Goal: Task Accomplishment & Management: Manage account settings

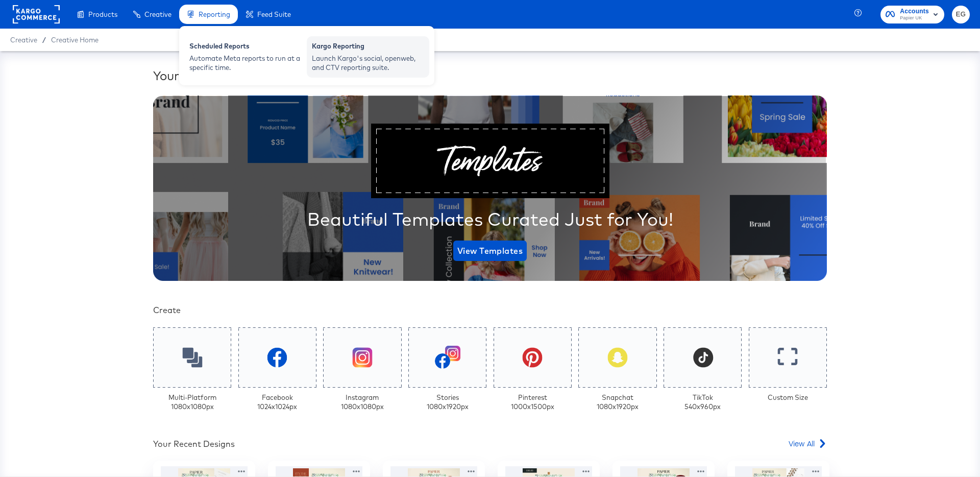
click at [320, 38] on div "Kargo Reporting Launch Kargo's social, openweb, and CTV reporting suite." at bounding box center [368, 56] width 123 height 41
click at [219, 16] on span "Reporting" at bounding box center [215, 14] width 32 height 8
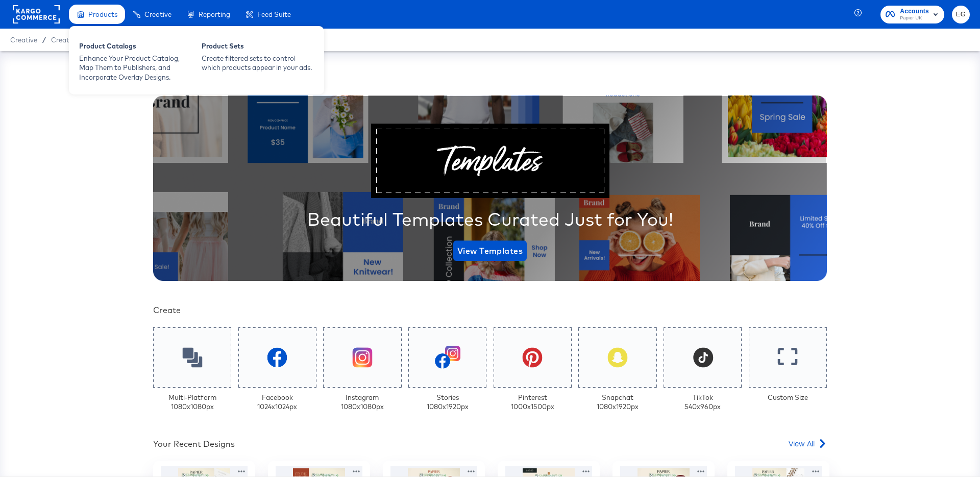
click at [105, 19] on div "Products" at bounding box center [102, 15] width 29 height 10
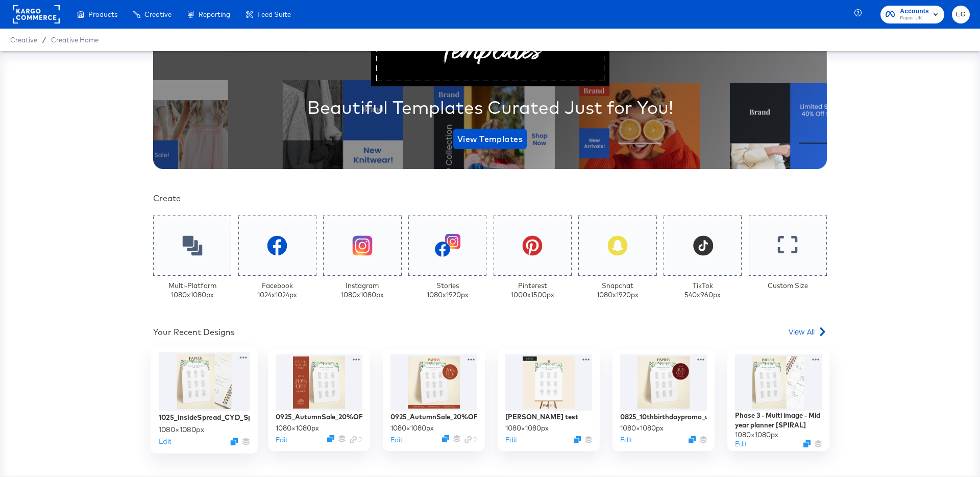
scroll to position [122, 0]
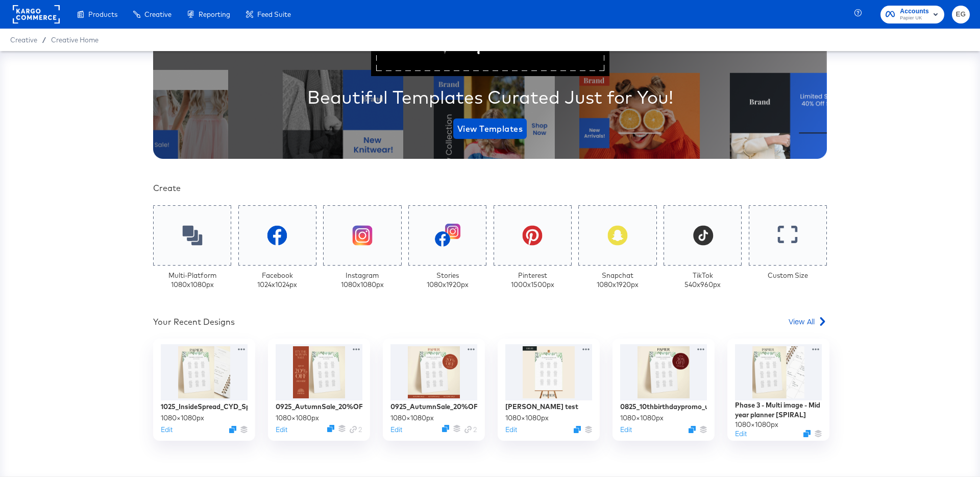
click at [29, 20] on rect at bounding box center [36, 14] width 47 height 18
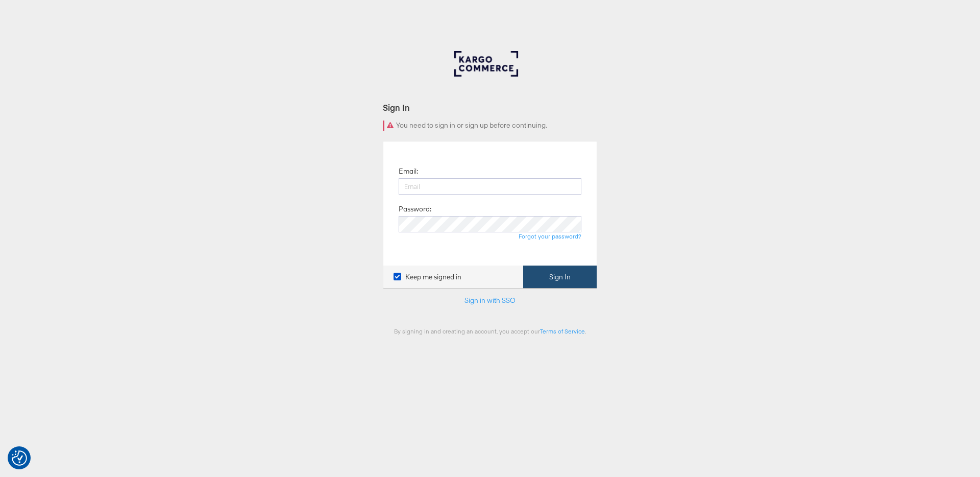
type input "[EMAIL_ADDRESS][PERSON_NAME][DOMAIN_NAME]"
click at [558, 275] on button "Sign In" at bounding box center [560, 276] width 74 height 23
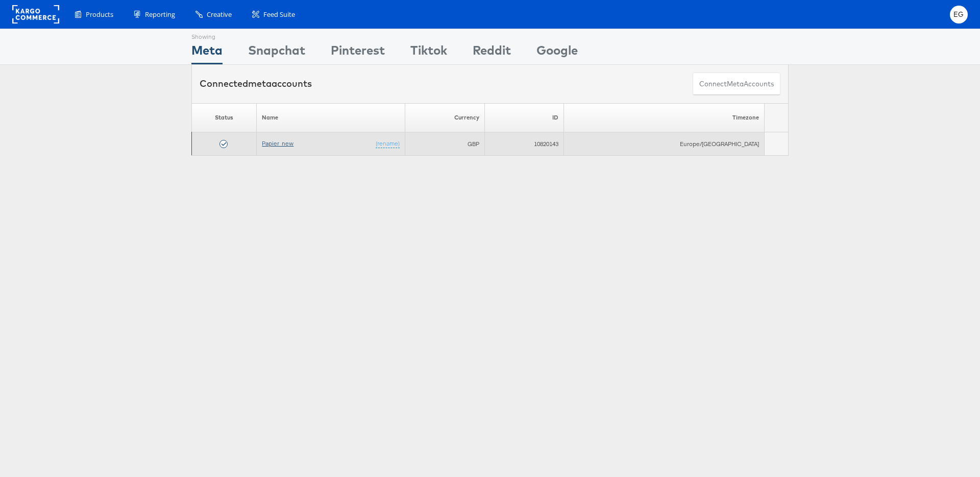
click at [280, 142] on link "Papier_new" at bounding box center [278, 143] width 32 height 8
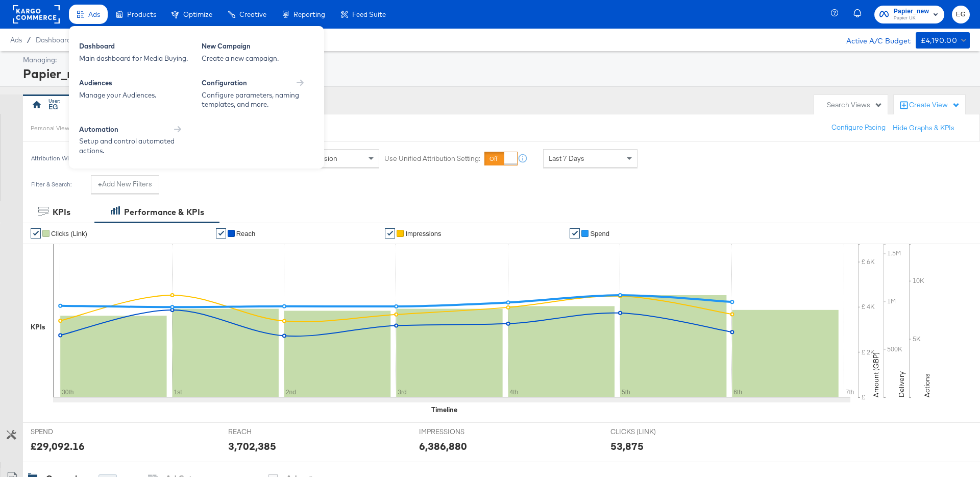
click at [98, 14] on span "Ads" at bounding box center [94, 14] width 12 height 8
click at [99, 41] on div "Dashboard" at bounding box center [135, 47] width 112 height 12
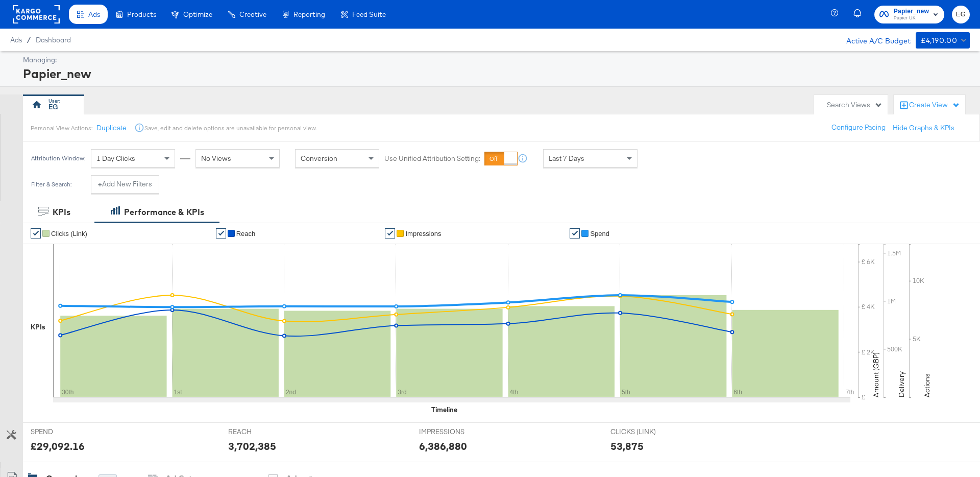
click at [0, 0] on div "My Designs" at bounding box center [0, 0] width 0 height 0
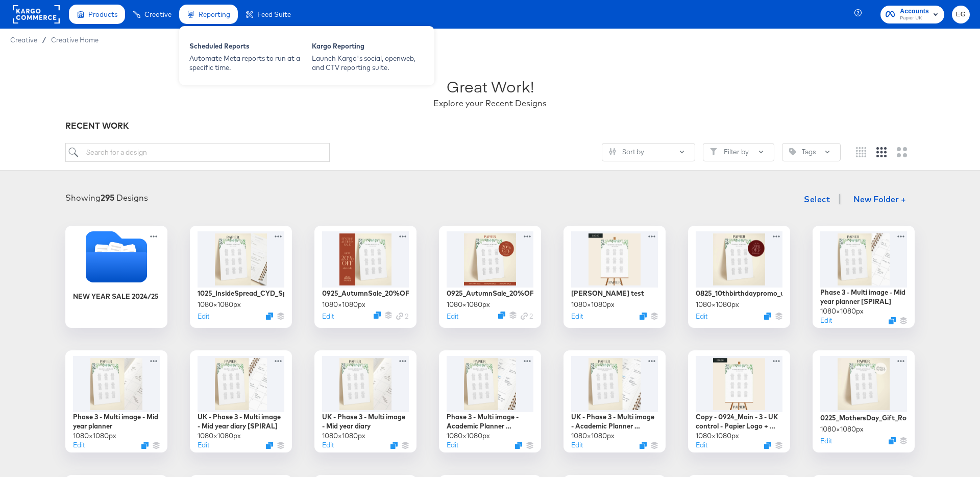
click at [222, 15] on span "Reporting" at bounding box center [215, 14] width 32 height 8
click at [371, 59] on div "Launch Kargo's social, openweb, and CTV reporting suite." at bounding box center [368, 63] width 112 height 19
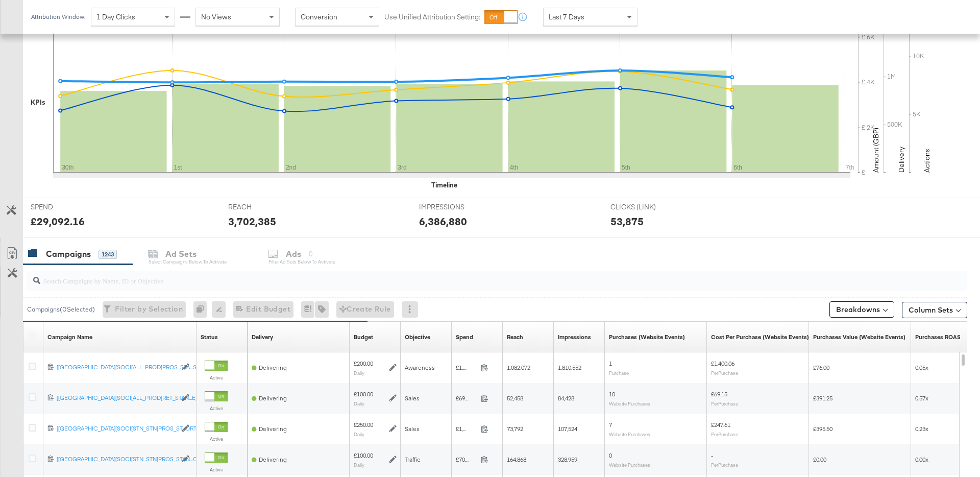
scroll to position [404, 0]
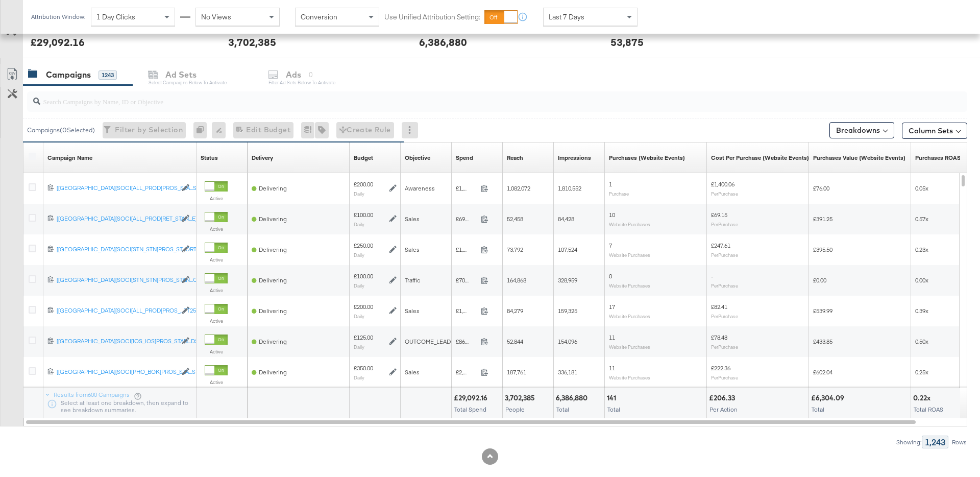
click at [107, 102] on input "search" at bounding box center [460, 97] width 841 height 20
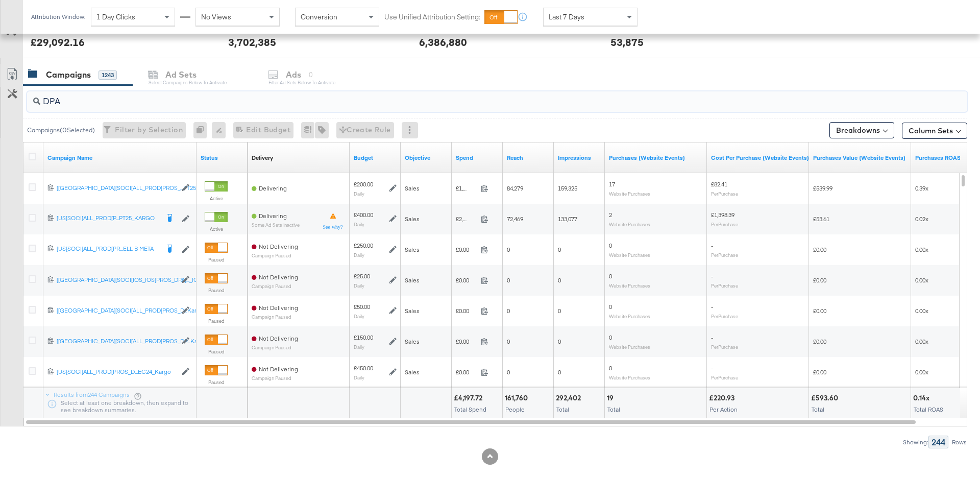
type input "DPA"
click at [182, 79] on div "Campaigns 1243 Ad Sets Select Campaigns below to activate Ads 0 Filter Ad Sets …" at bounding box center [501, 75] width 957 height 22
click at [293, 77] on div "Campaigns 1243 Ad Sets Select Campaigns below to activate Ads 0 Filter Ad Sets …" at bounding box center [501, 75] width 957 height 22
click at [165, 102] on input "DPA" at bounding box center [460, 97] width 841 height 20
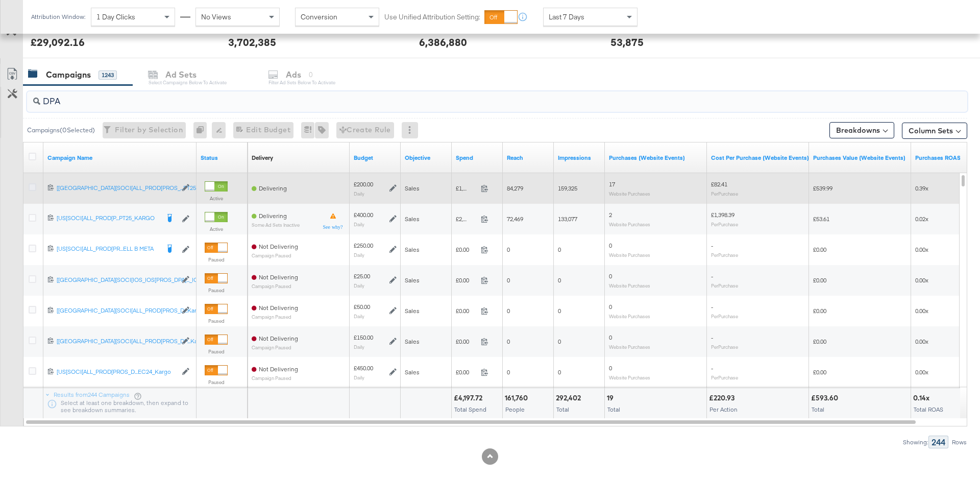
click at [33, 188] on icon at bounding box center [33, 187] width 8 height 8
click at [0, 0] on input "checkbox" at bounding box center [0, 0] width 0 height 0
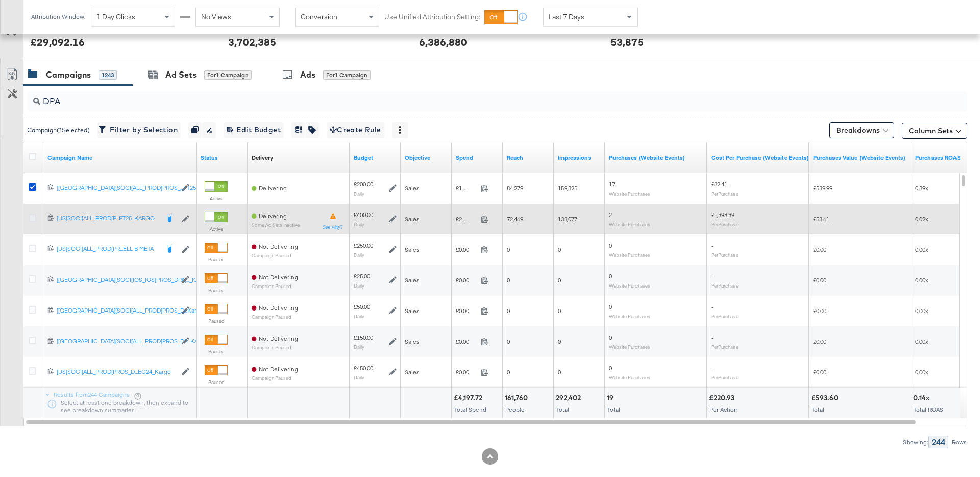
click at [32, 216] on icon at bounding box center [33, 218] width 8 height 8
click at [0, 0] on input "checkbox" at bounding box center [0, 0] width 0 height 0
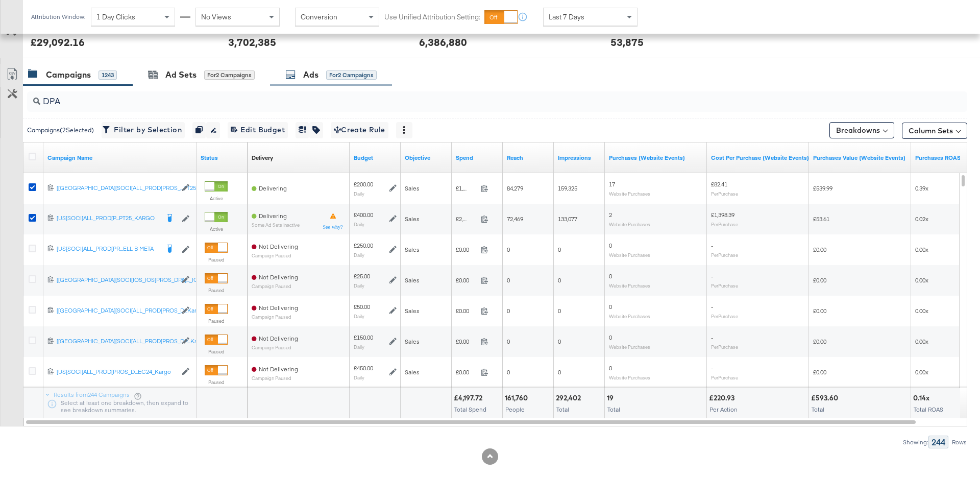
click at [298, 77] on div "Ads for 2 Campaigns" at bounding box center [330, 75] width 91 height 12
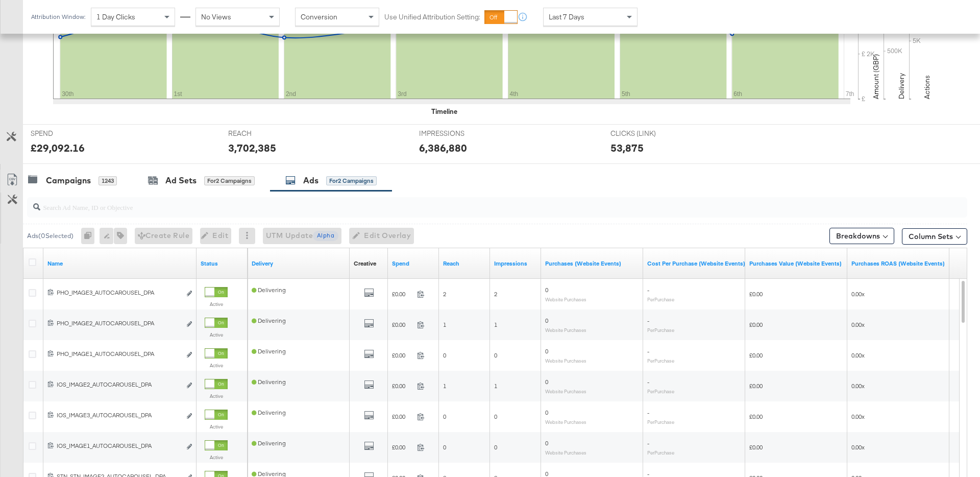
scroll to position [305, 0]
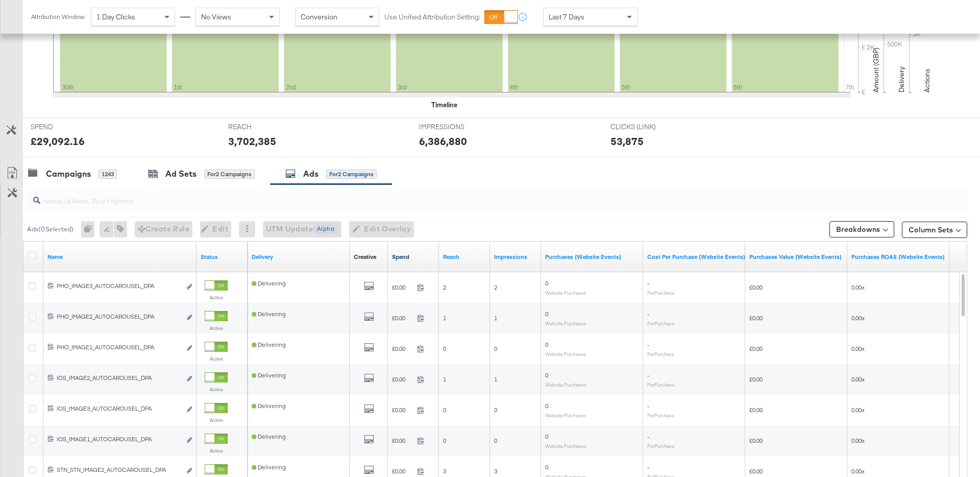
click at [407, 258] on link "Spend" at bounding box center [413, 257] width 43 height 8
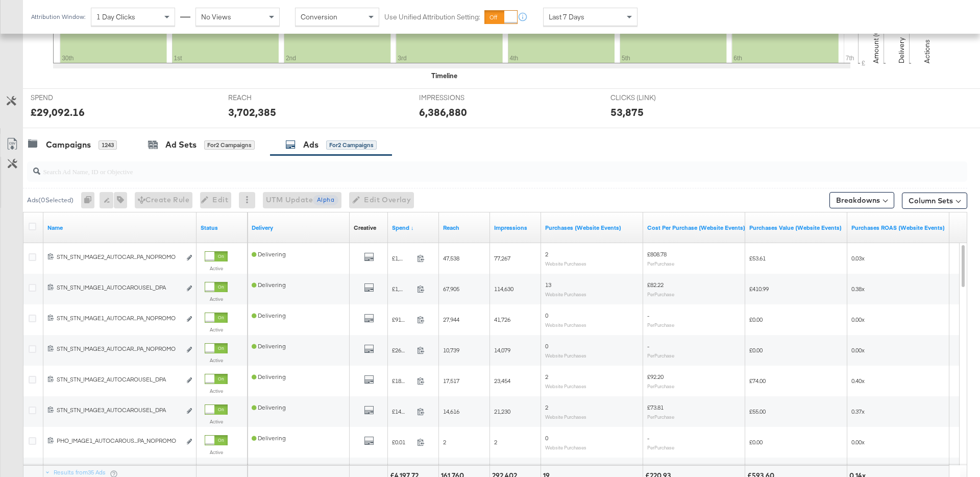
scroll to position [364, 0]
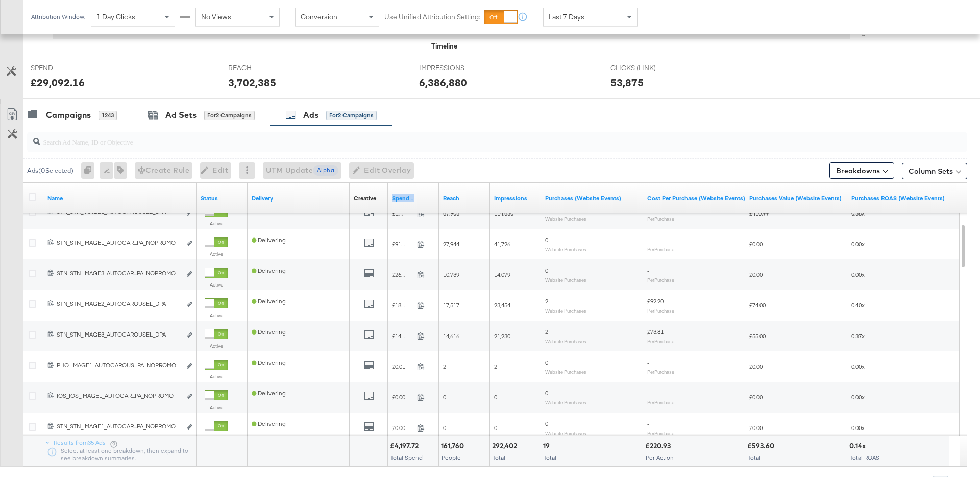
drag, startPoint x: 438, startPoint y: 193, endPoint x: 455, endPoint y: 193, distance: 17.4
click at [455, 193] on div "Delivery Creative Sorting Unavailable Spend ↓ Reach Impressions Purchases (Webs…" at bounding box center [599, 198] width 702 height 31
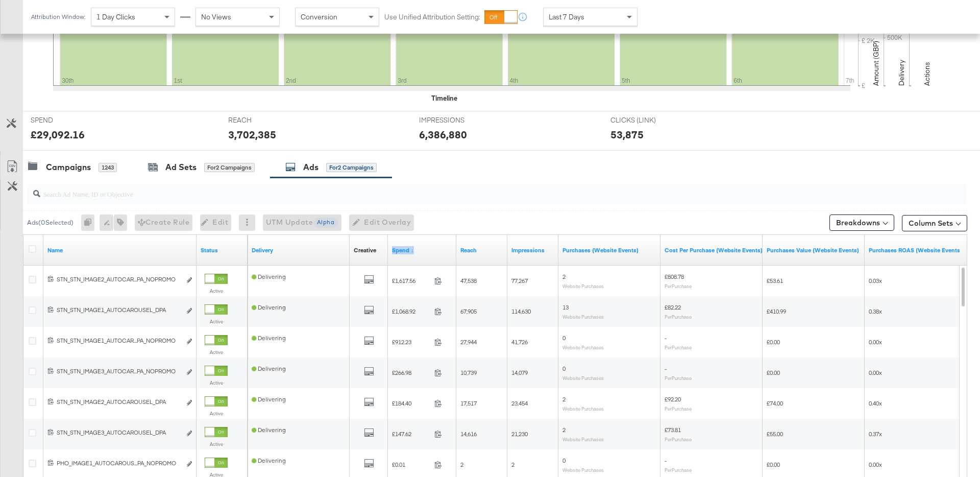
scroll to position [414, 0]
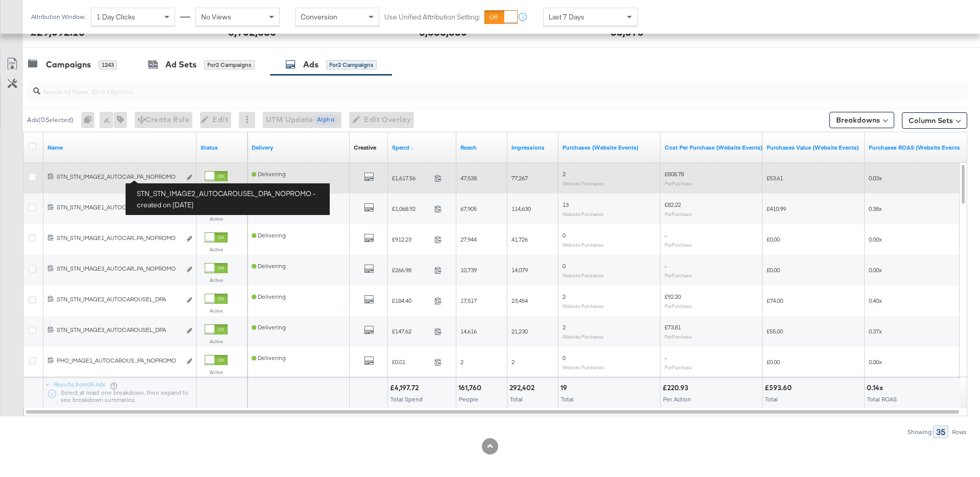
click at [143, 179] on div "STN_STN_IMAGE2_AUTOCAROUSEL_DPA_NOPROMO STN_STN_IMAGE2_AUTOCAR...PA_NOPROMO" at bounding box center [119, 177] width 124 height 8
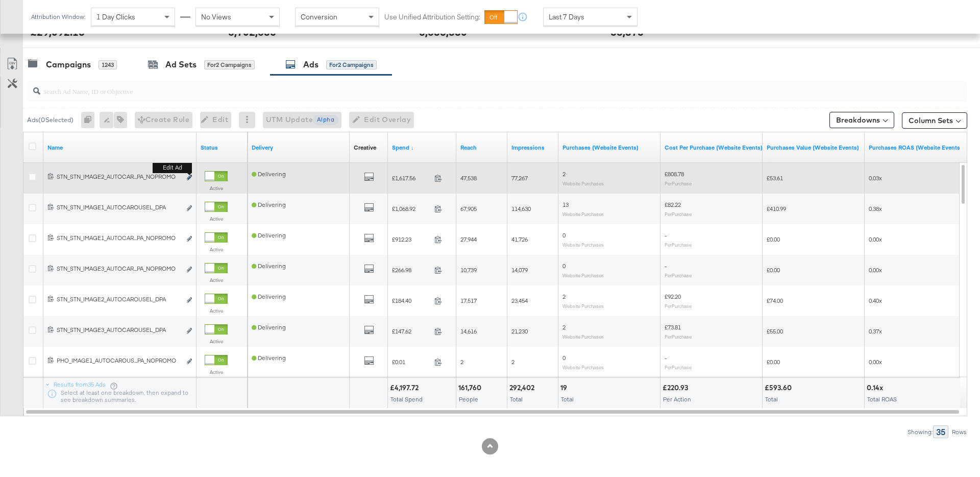
click at [188, 179] on icon "link" at bounding box center [189, 178] width 5 height 6
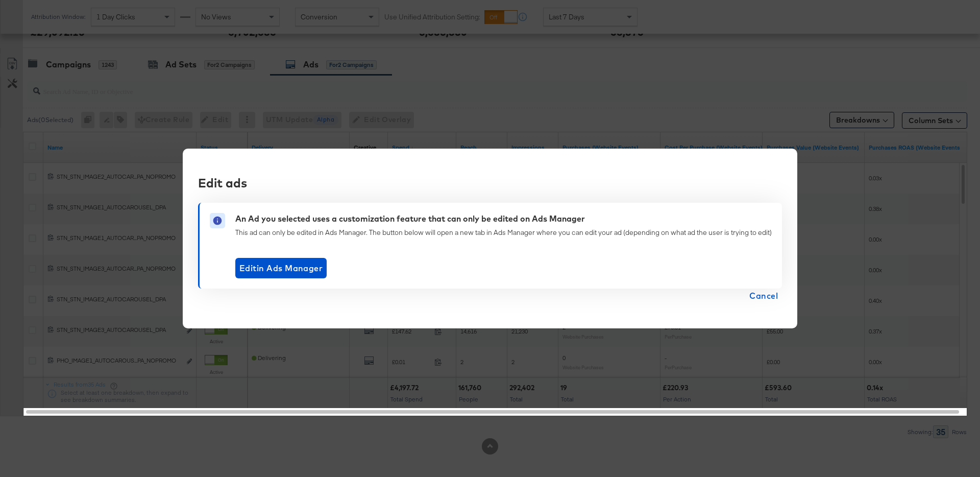
click at [765, 299] on span "Cancel" at bounding box center [764, 295] width 29 height 14
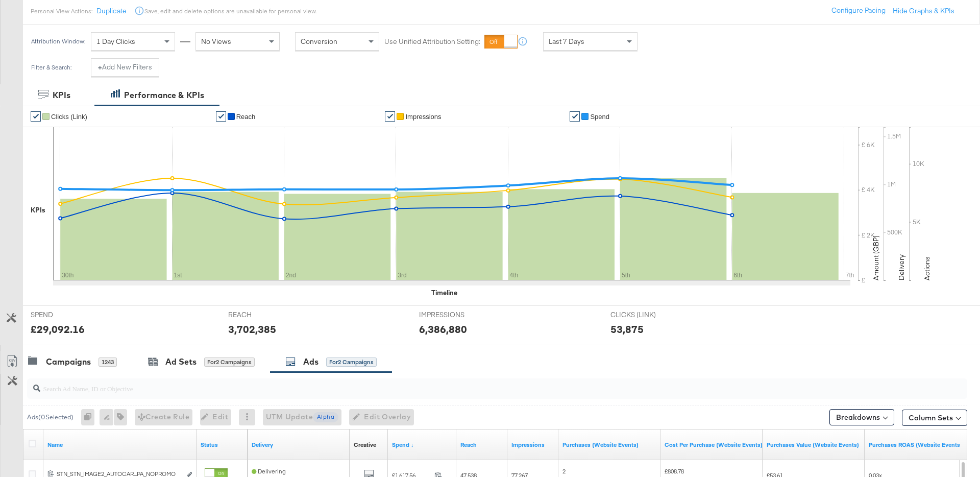
scroll to position [0, 0]
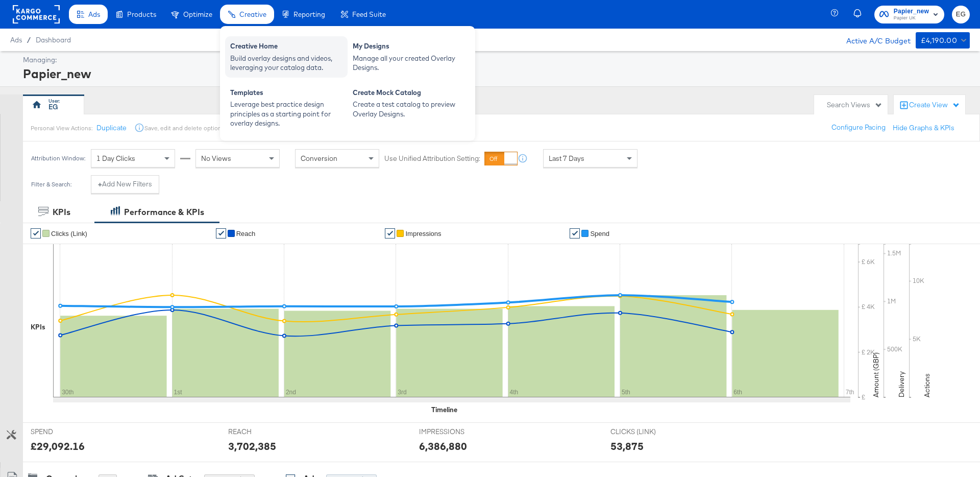
click at [246, 49] on div "Creative Home" at bounding box center [286, 47] width 112 height 12
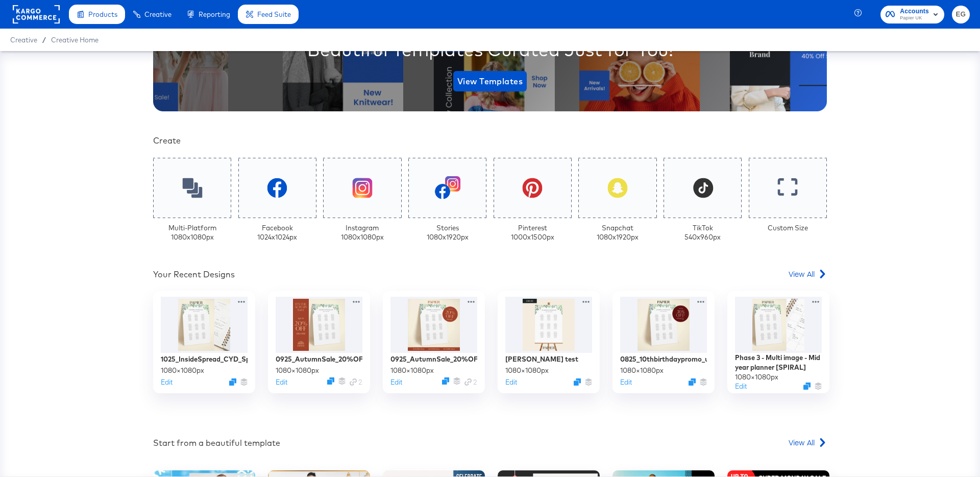
scroll to position [201, 0]
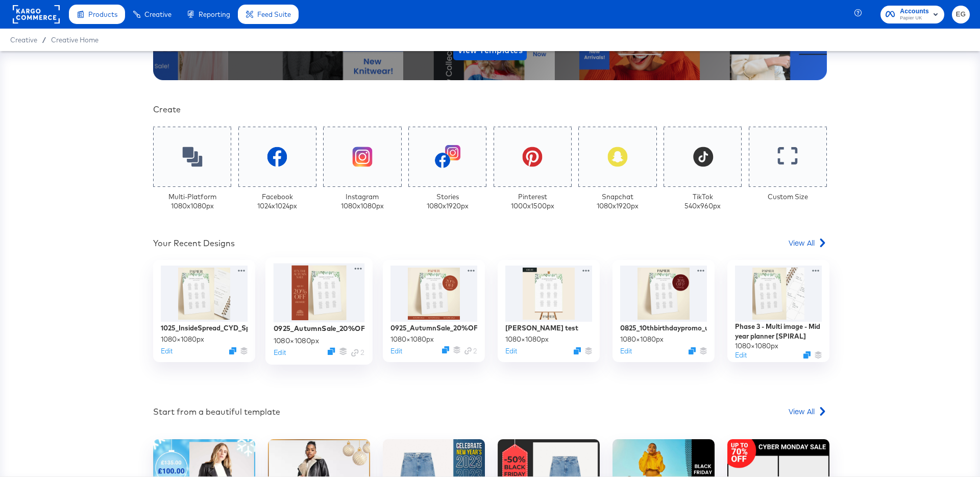
click at [322, 288] on div at bounding box center [319, 292] width 91 height 59
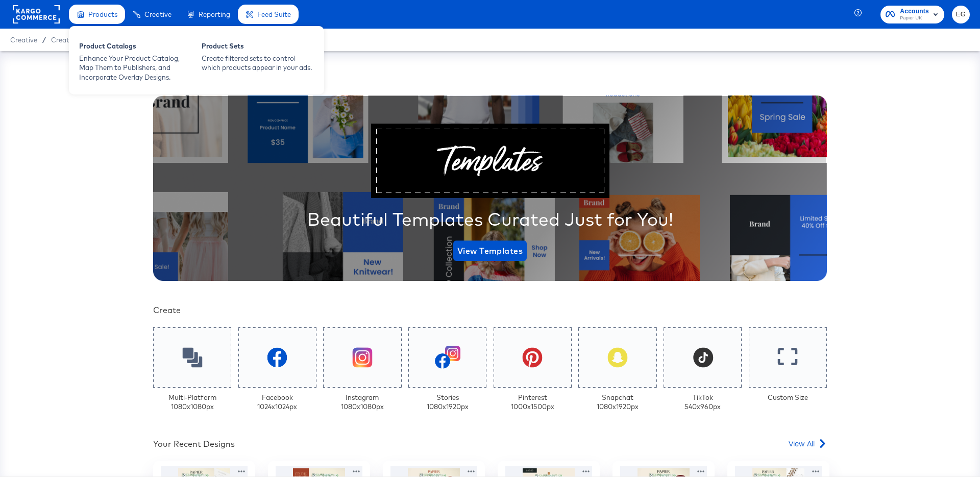
click at [96, 16] on span "Products" at bounding box center [102, 14] width 29 height 8
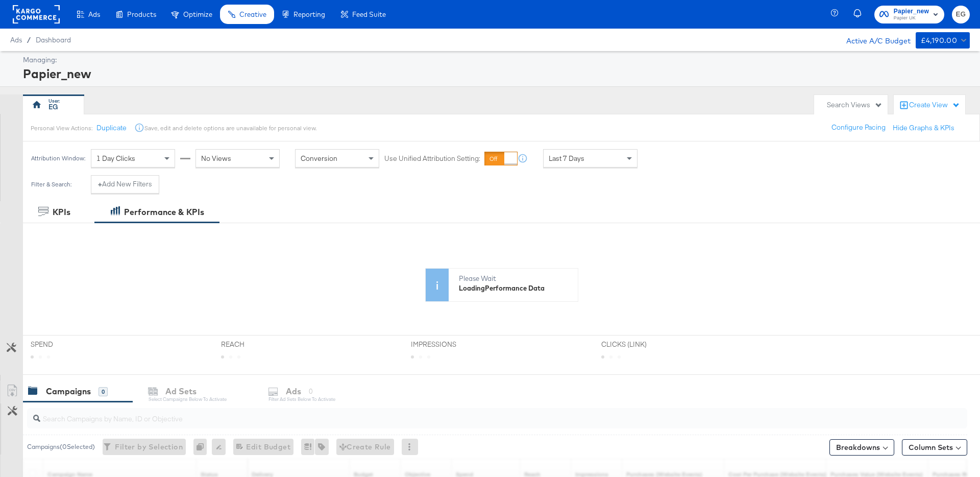
click at [0, 0] on div "Product Catalogs" at bounding box center [0, 0] width 0 height 0
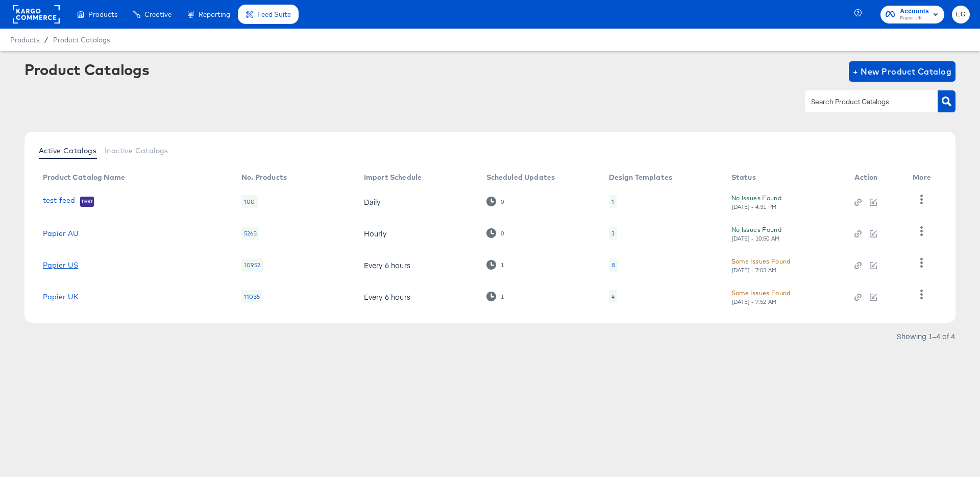
click at [66, 265] on link "Papier US" at bounding box center [60, 265] width 35 height 8
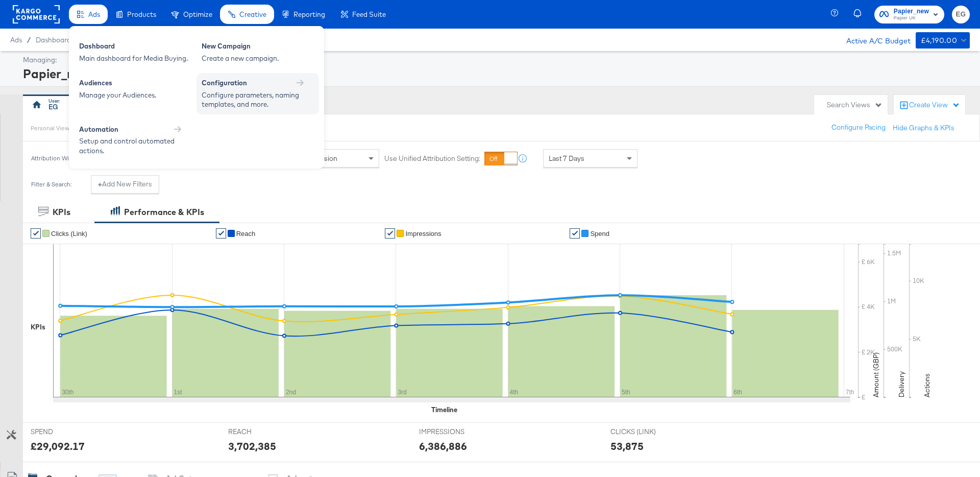
click at [240, 90] on div "Configure parameters, naming templates, and more." at bounding box center [253, 99] width 102 height 19
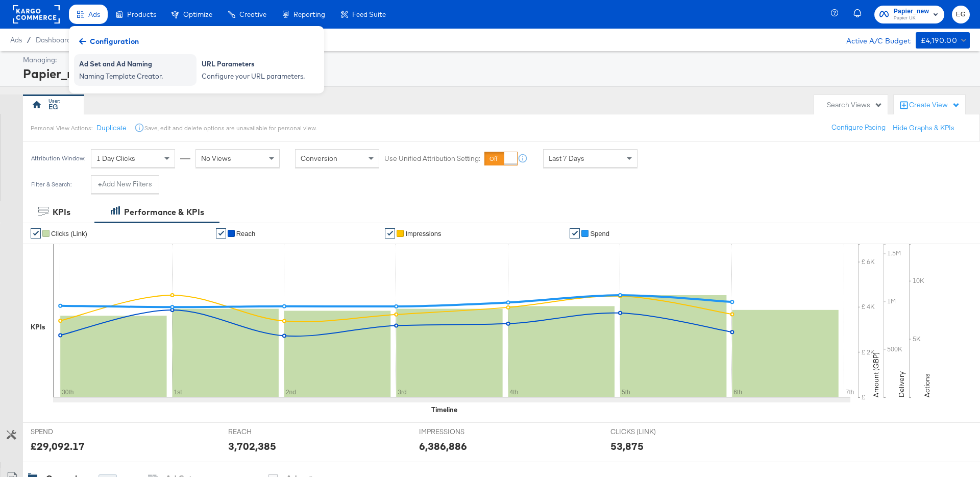
click at [97, 69] on div "Ad Set and Ad Naming" at bounding box center [135, 65] width 112 height 12
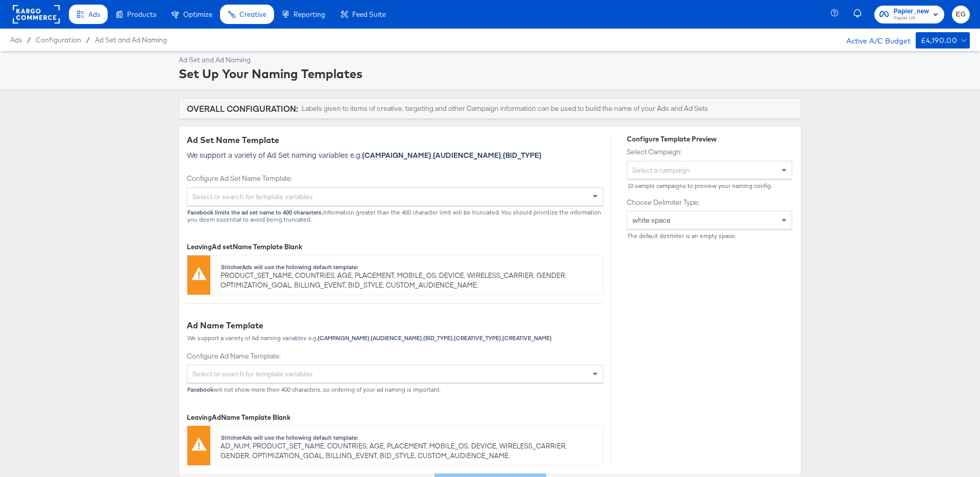
click at [27, 10] on rect at bounding box center [36, 14] width 47 height 18
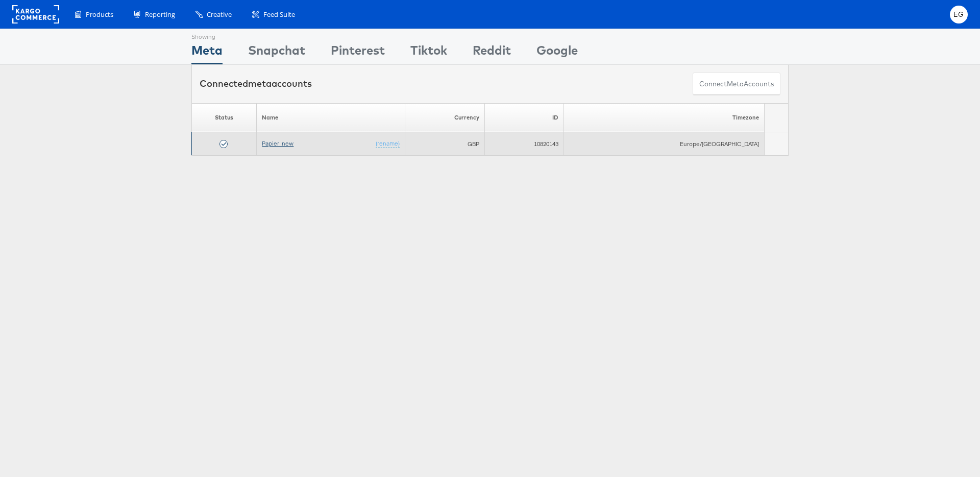
click at [294, 147] on link "Papier_new" at bounding box center [278, 143] width 32 height 8
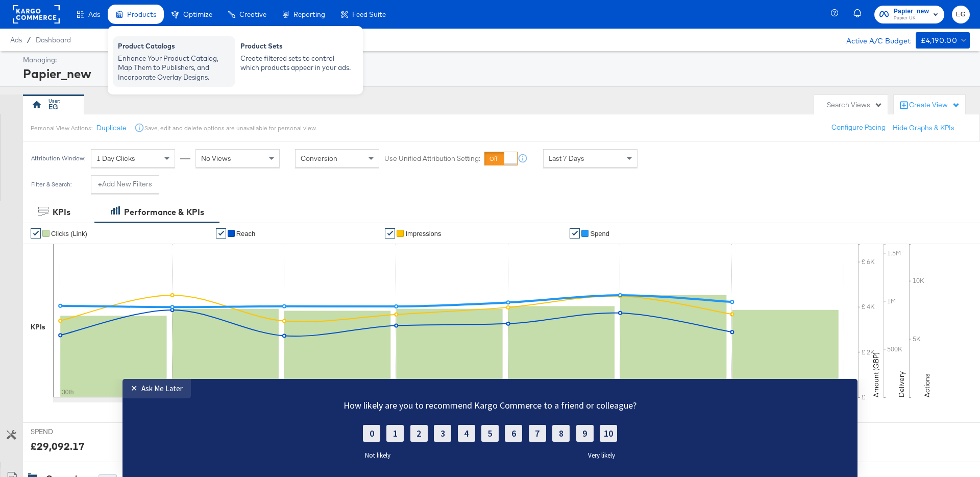
click at [152, 60] on div "Enhance Your Product Catalog, Map Them to Publishers, and Incorporate Overlay D…" at bounding box center [174, 68] width 112 height 29
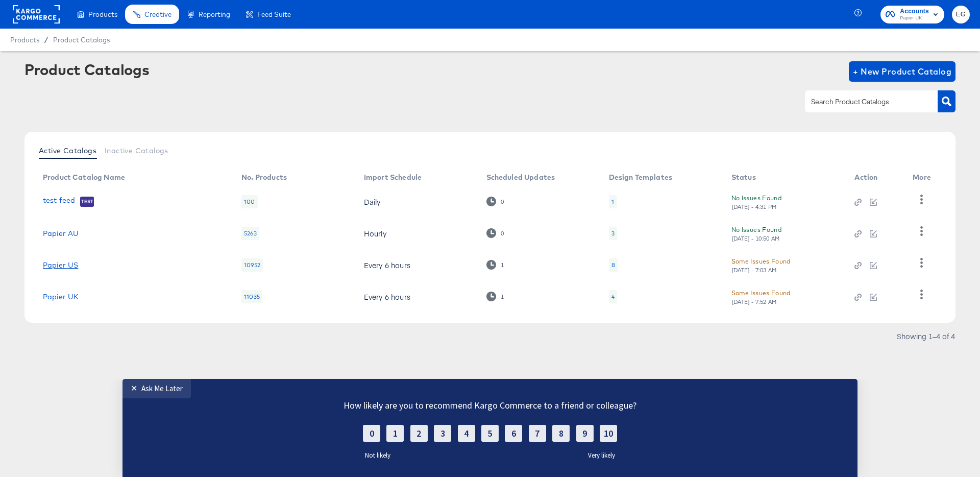
click at [67, 261] on link "Papier US" at bounding box center [60, 265] width 35 height 8
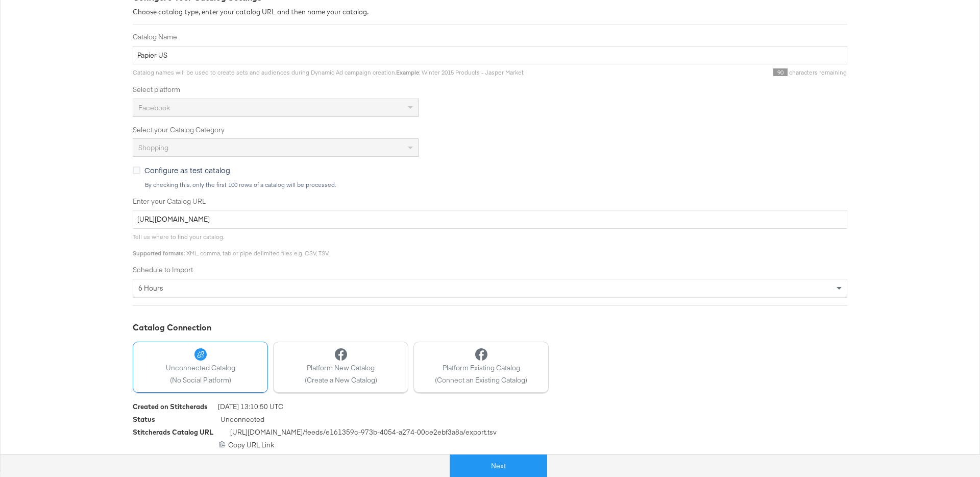
scroll to position [161, 0]
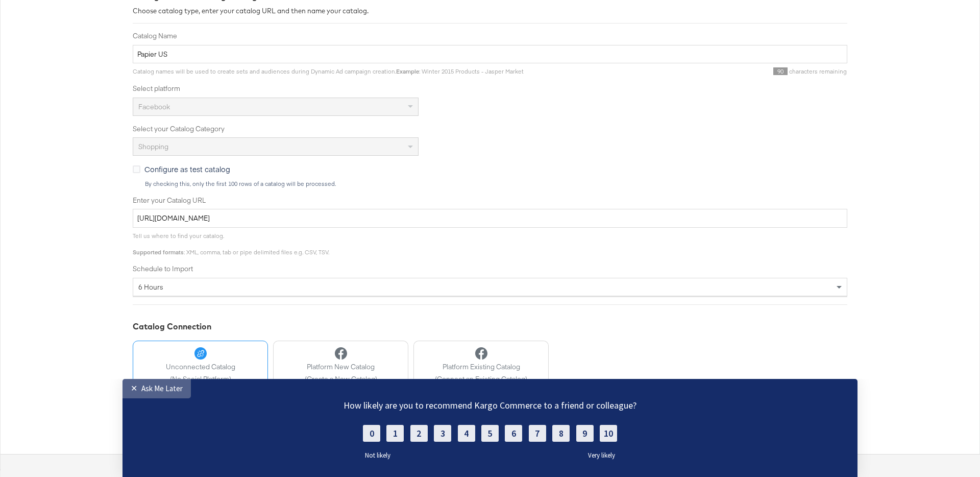
drag, startPoint x: 134, startPoint y: 392, endPoint x: 134, endPoint y: 770, distance: 378.8
click at [134, 392] on div "✕" at bounding box center [136, 388] width 11 height 10
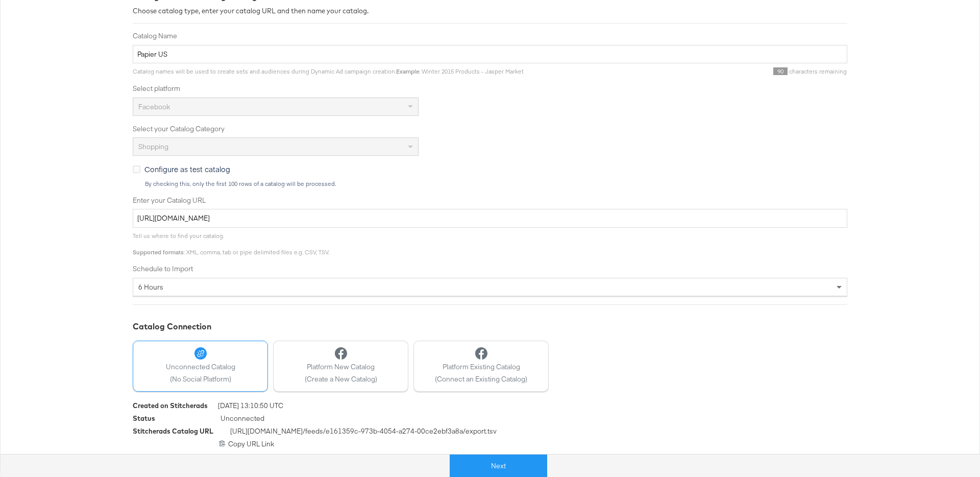
scroll to position [0, 0]
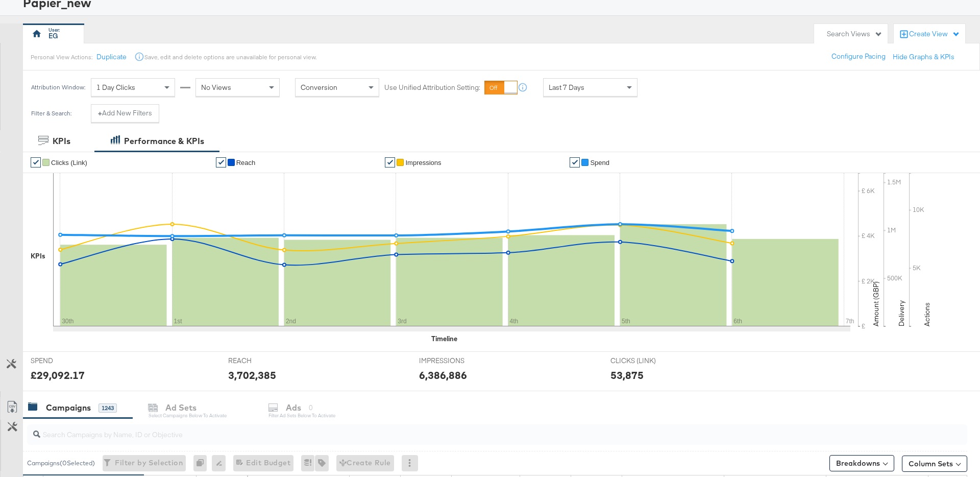
scroll to position [196, 0]
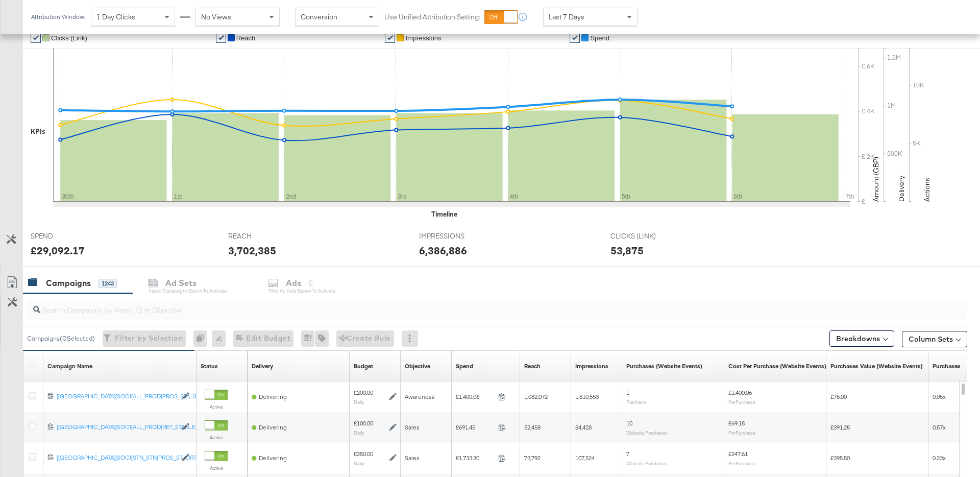
click at [77, 312] on input "search" at bounding box center [460, 306] width 841 height 20
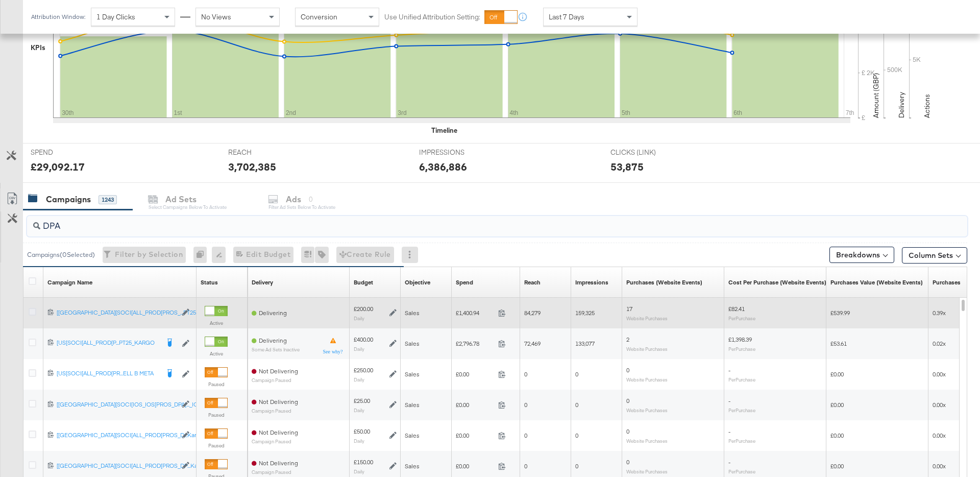
type input "DPA"
click at [33, 312] on icon at bounding box center [33, 312] width 8 height 8
click at [0, 0] on input "checkbox" at bounding box center [0, 0] width 0 height 0
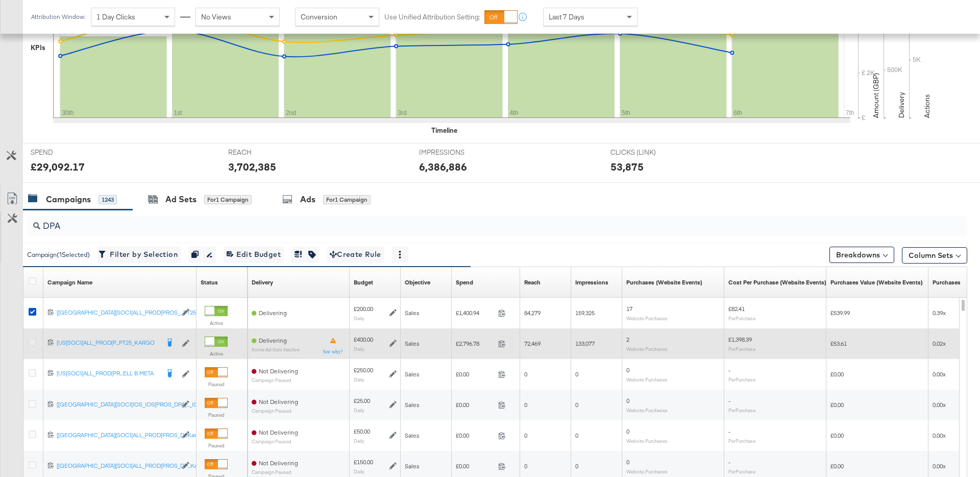
click at [31, 343] on icon at bounding box center [33, 343] width 8 height 8
click at [0, 0] on input "checkbox" at bounding box center [0, 0] width 0 height 0
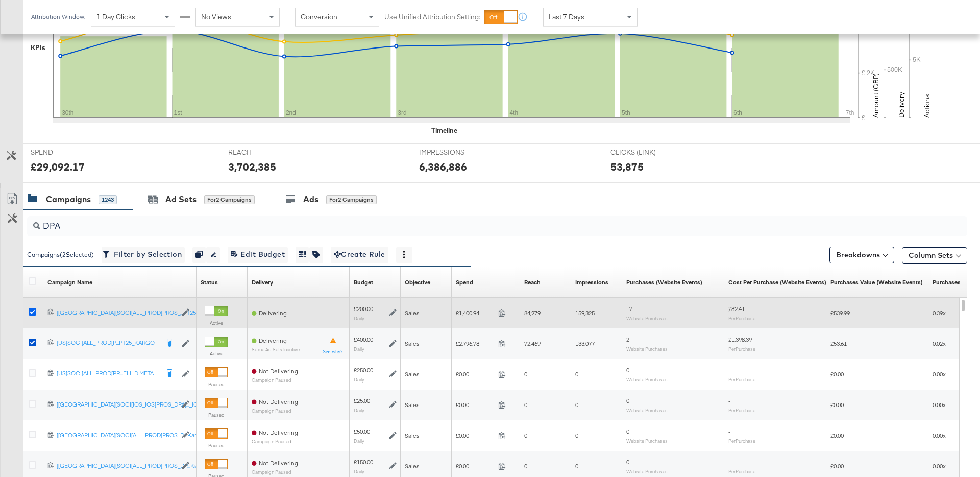
click at [33, 313] on icon at bounding box center [33, 312] width 8 height 8
click at [0, 0] on input "checkbox" at bounding box center [0, 0] width 0 height 0
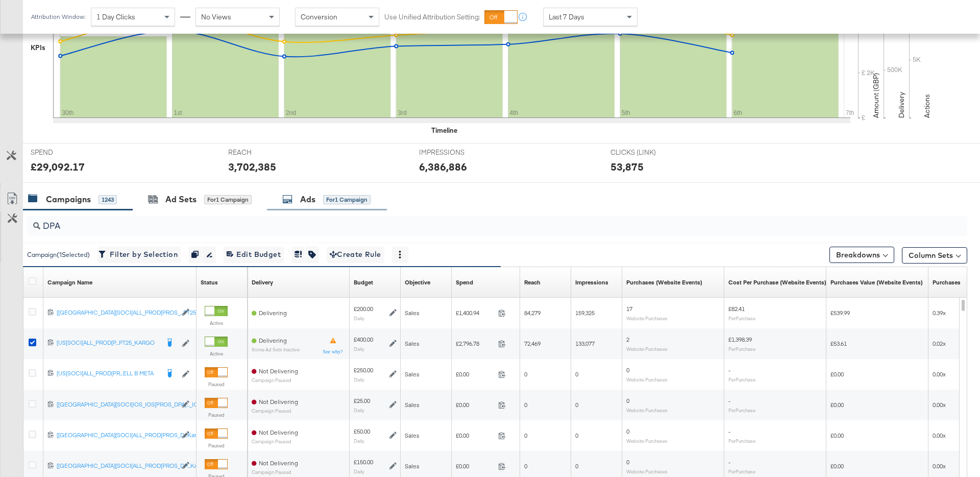
click at [306, 194] on div "Ads" at bounding box center [307, 200] width 15 height 12
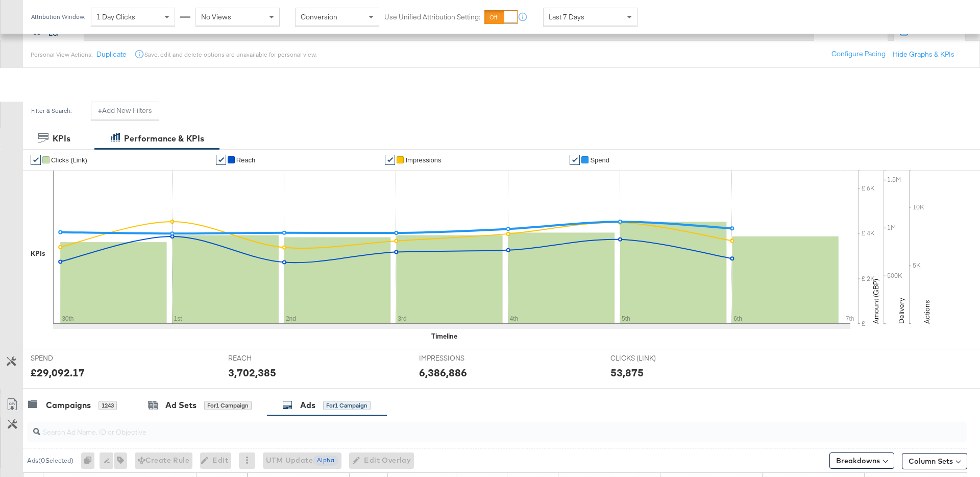
scroll to position [204, 0]
